Goal: Information Seeking & Learning: Check status

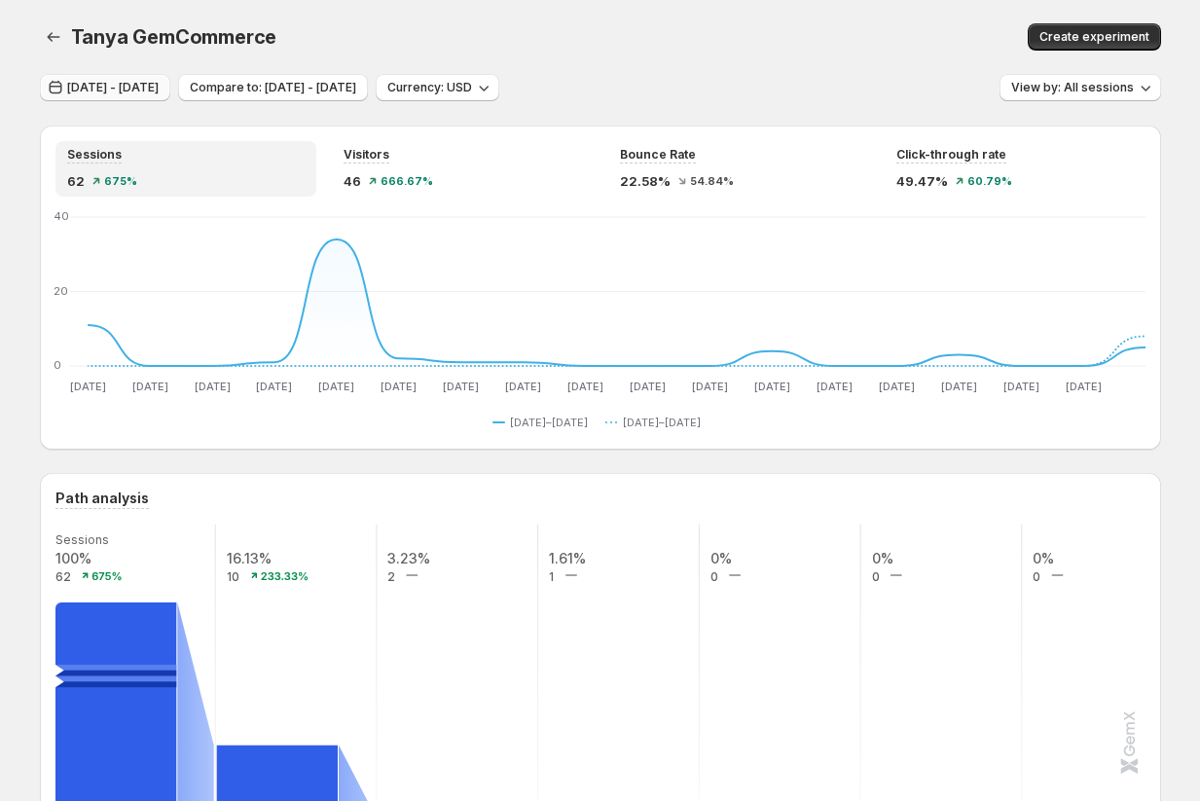
click at [145, 87] on span "[DATE] - [DATE]" at bounding box center [112, 88] width 91 height 16
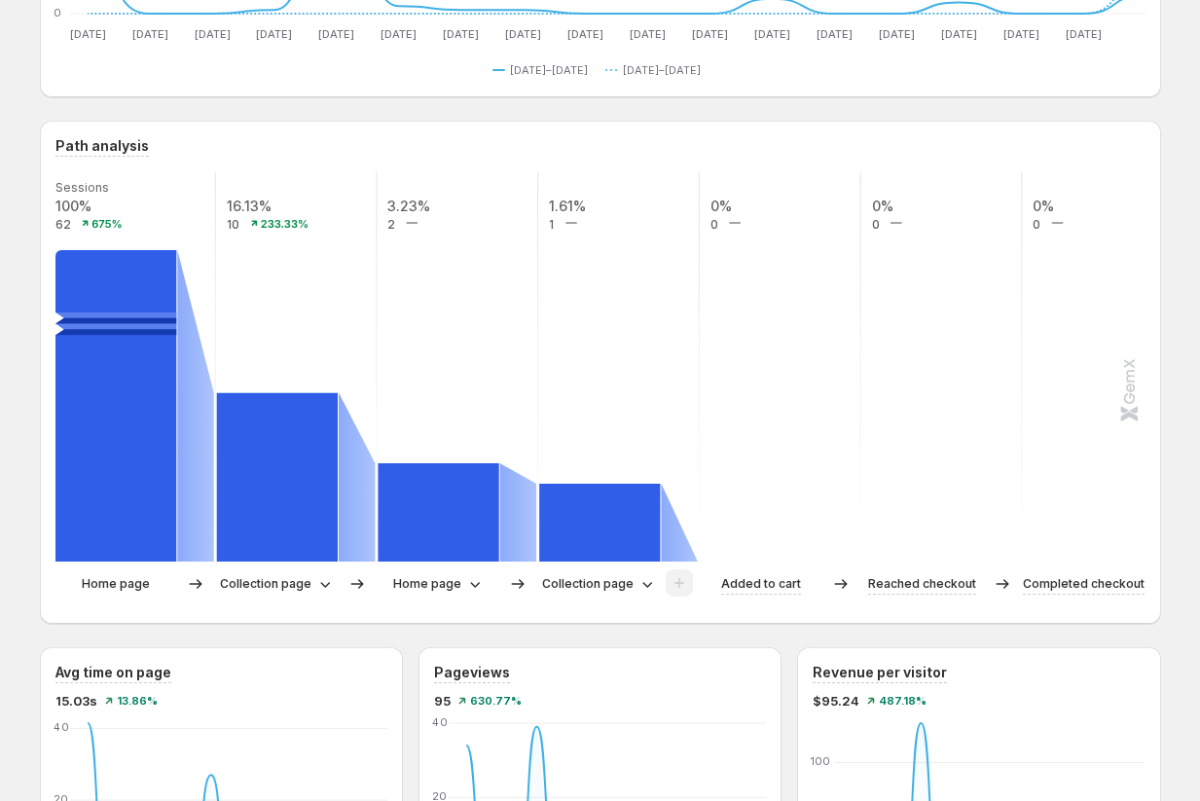
scroll to position [354, 0]
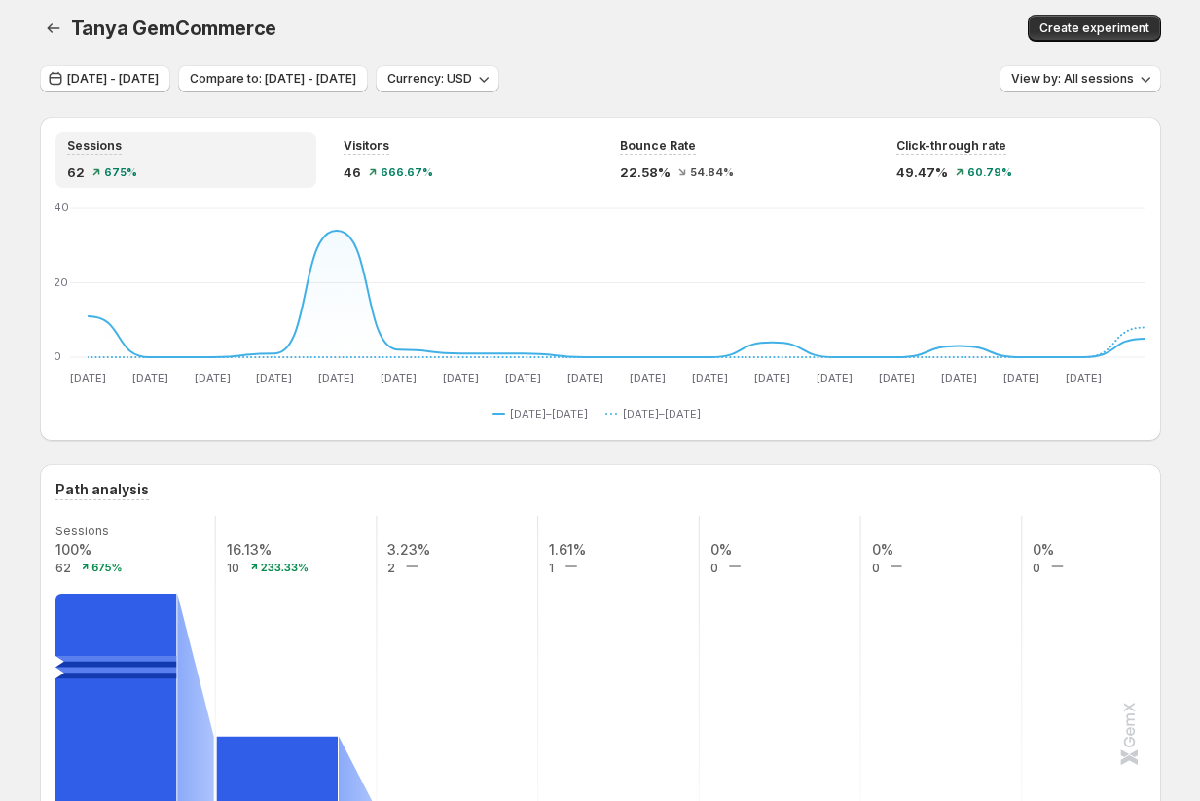
scroll to position [0, 0]
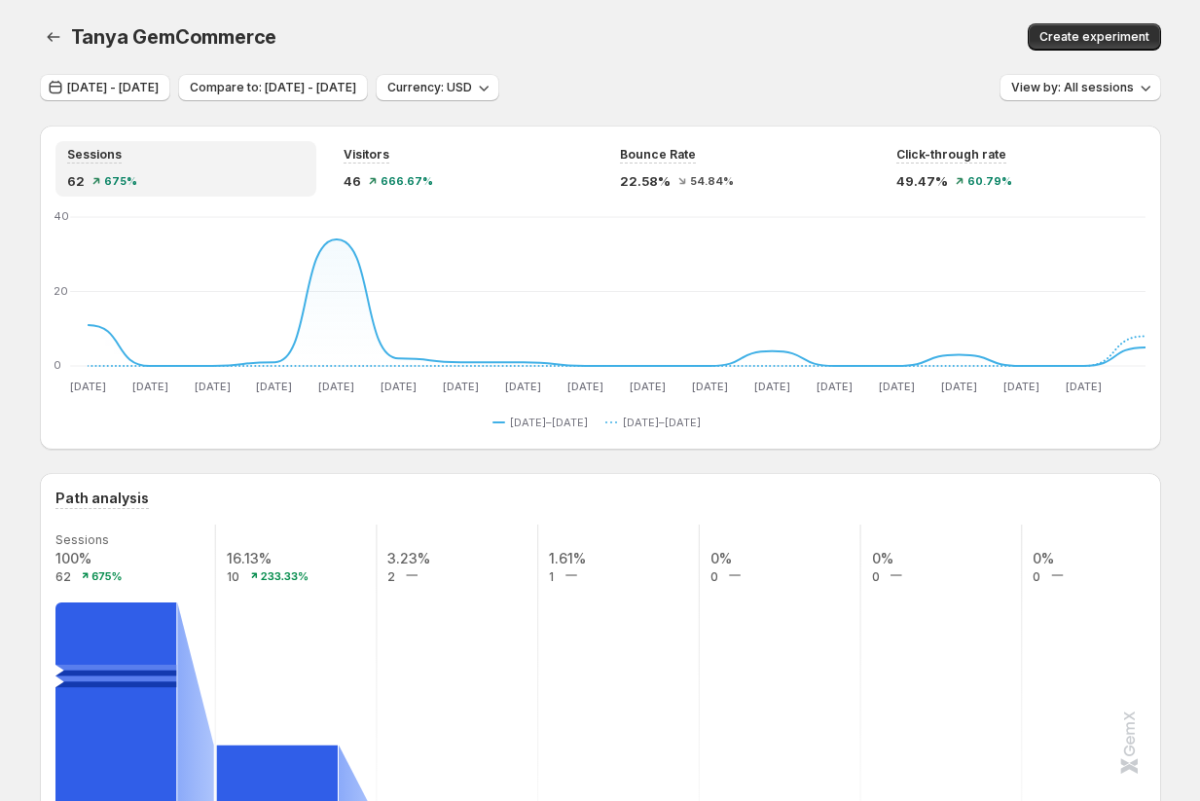
click at [483, 156] on div "Visitors" at bounding box center [461, 155] width 237 height 17
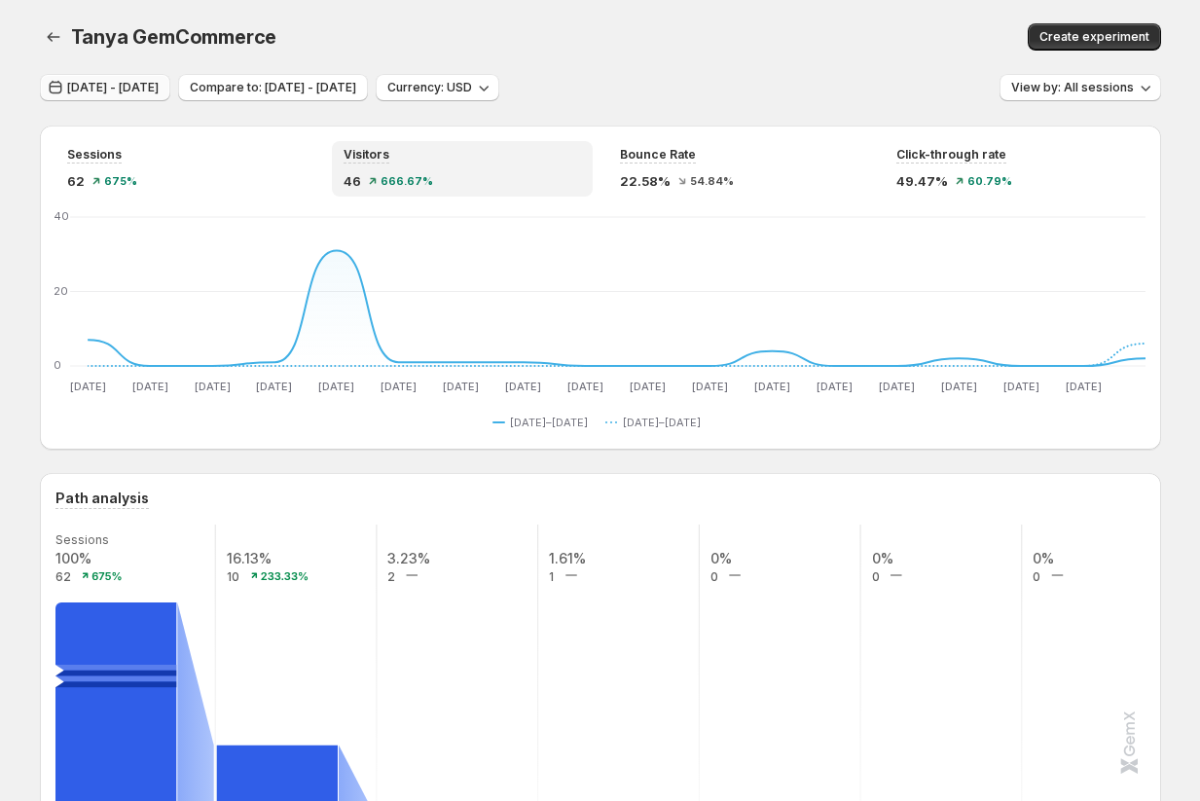
click at [149, 95] on button "[DATE] - [DATE]" at bounding box center [105, 87] width 130 height 27
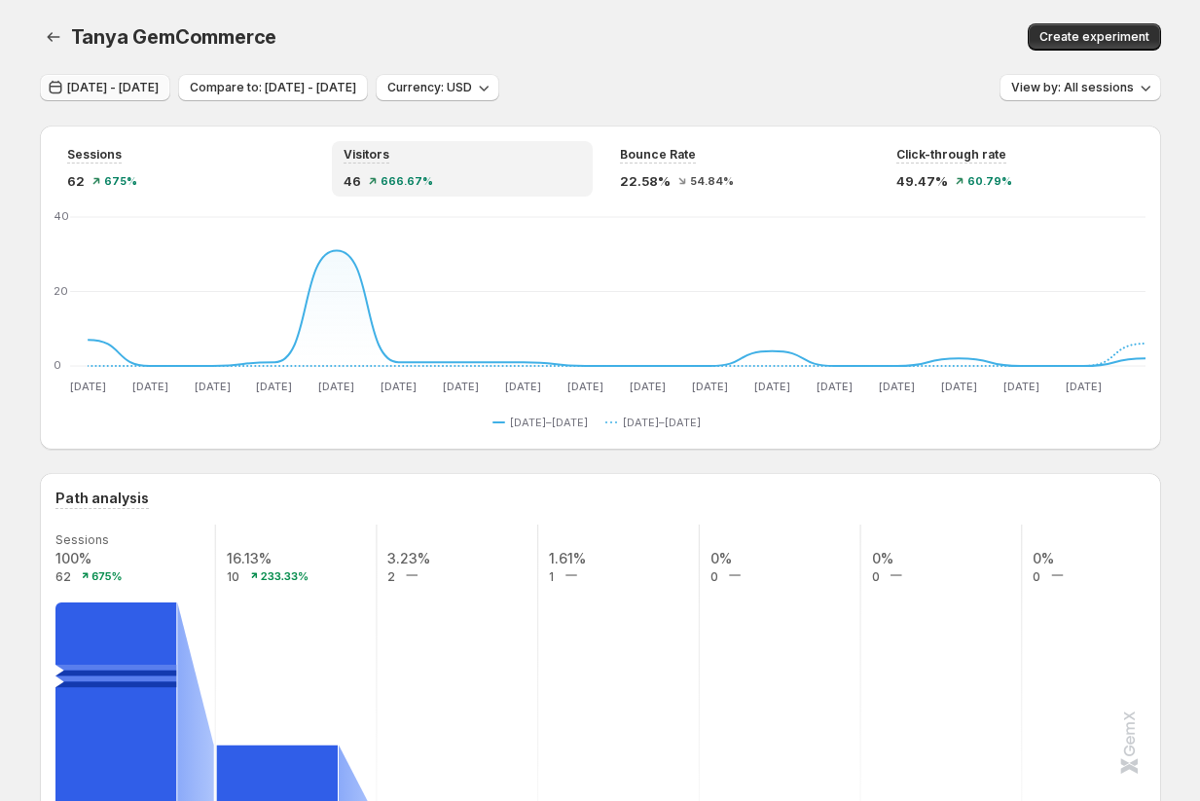
click at [144, 96] on button "[DATE] - [DATE]" at bounding box center [105, 87] width 130 height 27
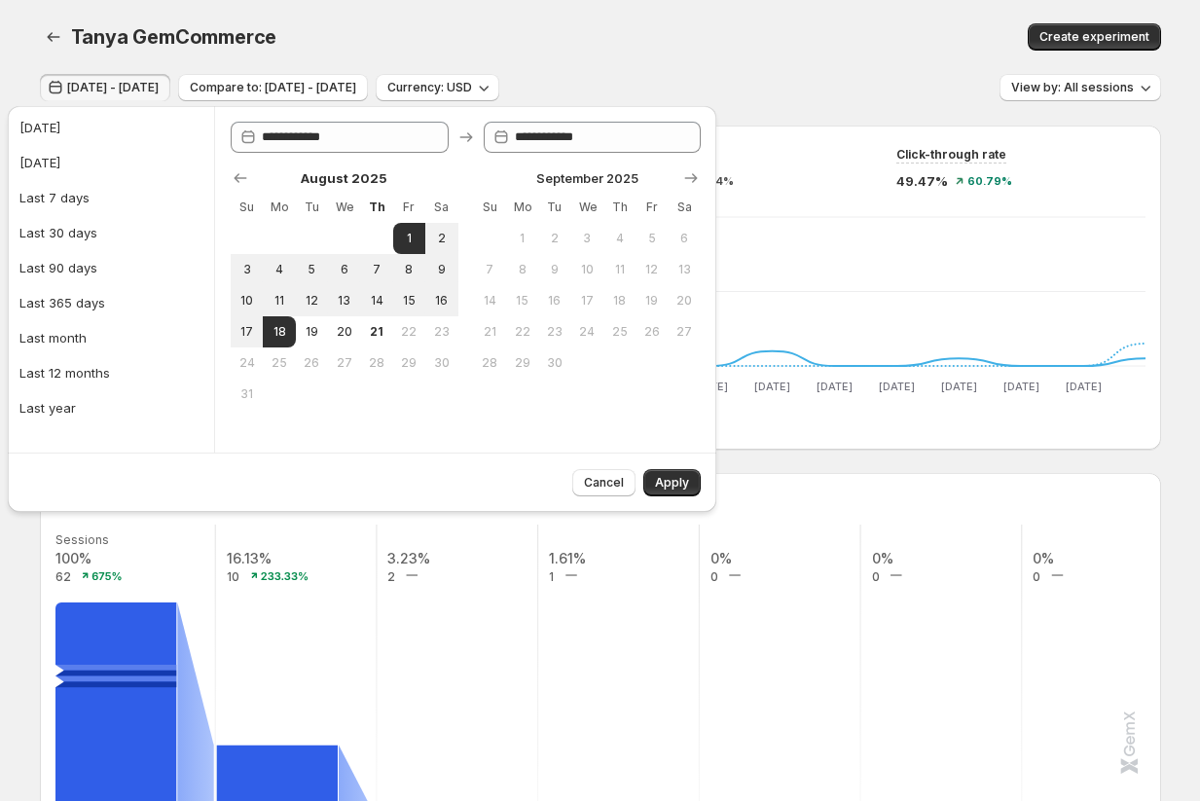
click at [694, 53] on div "Tanya GemCommerce. This page is ready Tanya GemCommerce Create experiment" at bounding box center [600, 37] width 1121 height 74
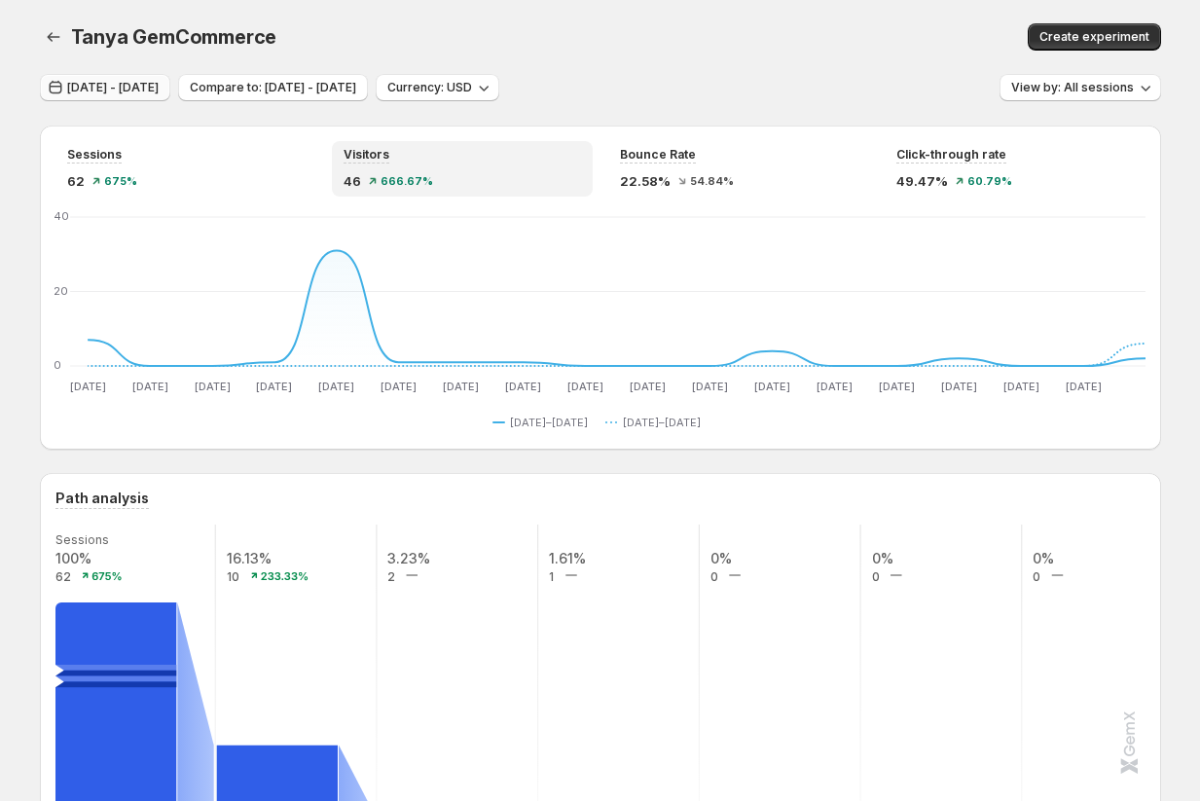
click at [133, 85] on span "[DATE] - [DATE]" at bounding box center [112, 88] width 91 height 16
